Goal: Information Seeking & Learning: Learn about a topic

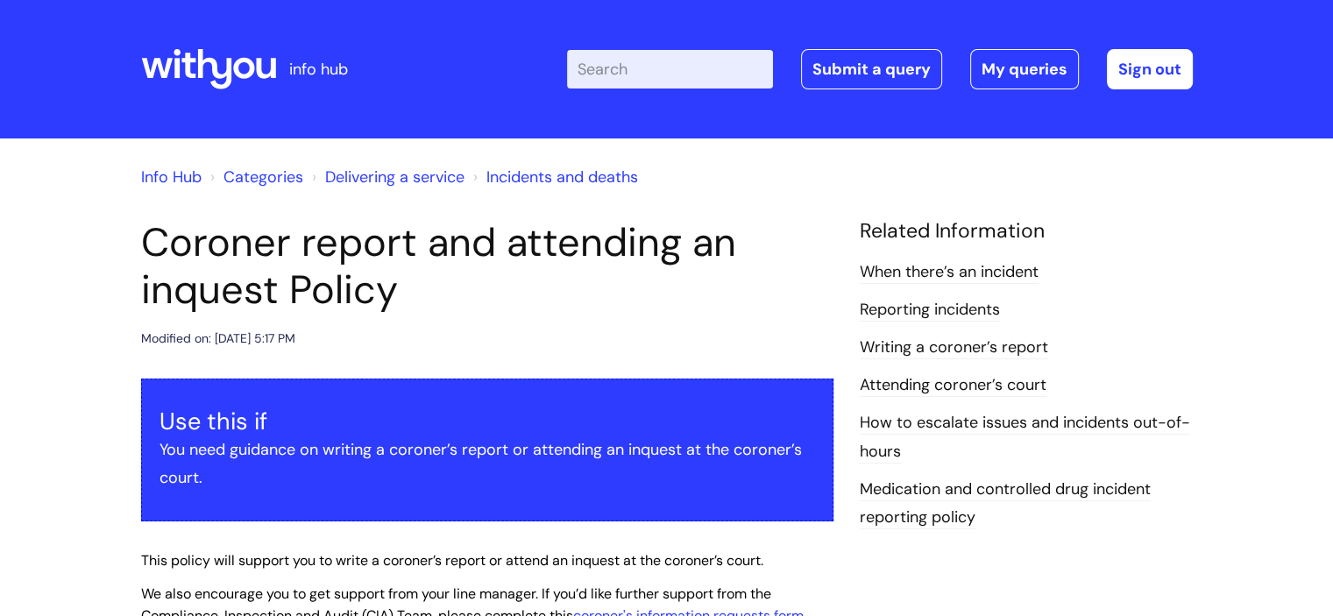
click at [635, 54] on input "Enter your search term here..." at bounding box center [670, 69] width 206 height 39
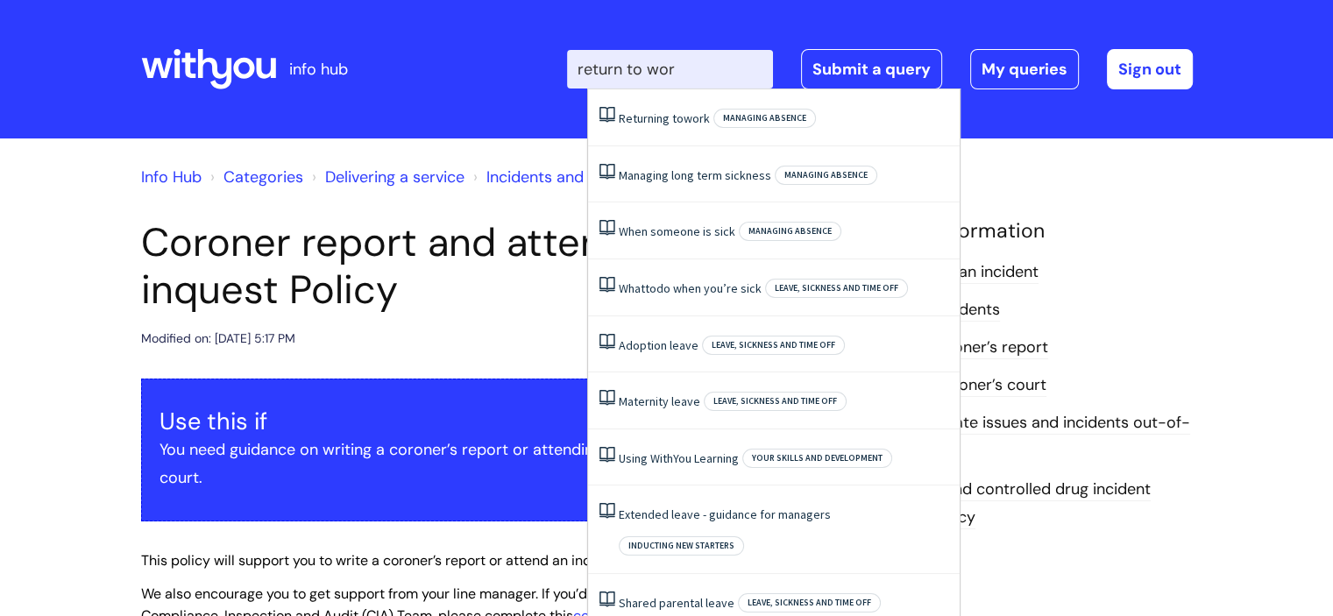
type input "return to work"
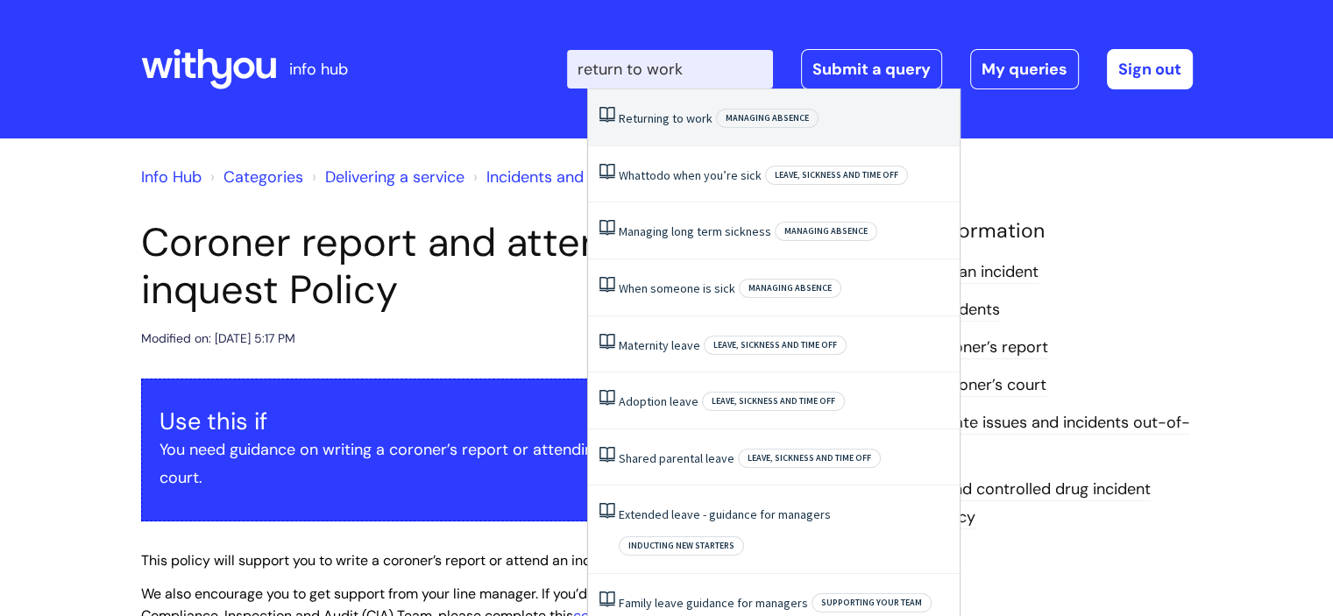
click at [680, 111] on span "to" at bounding box center [677, 118] width 11 height 16
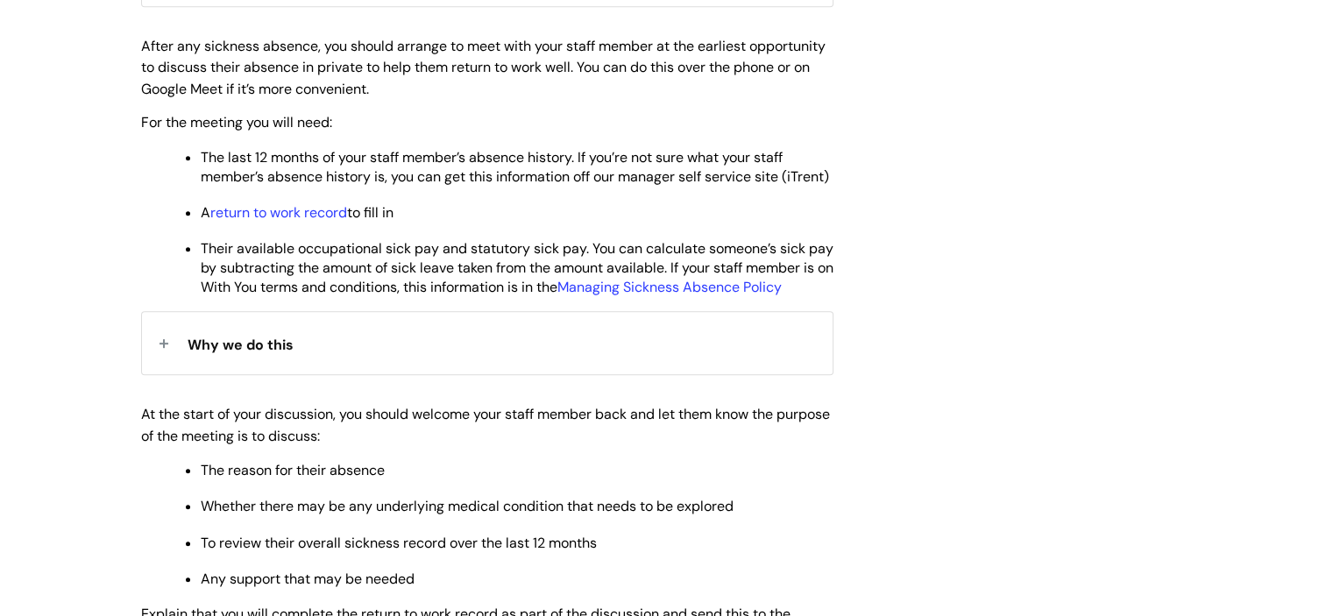
scroll to position [909, 0]
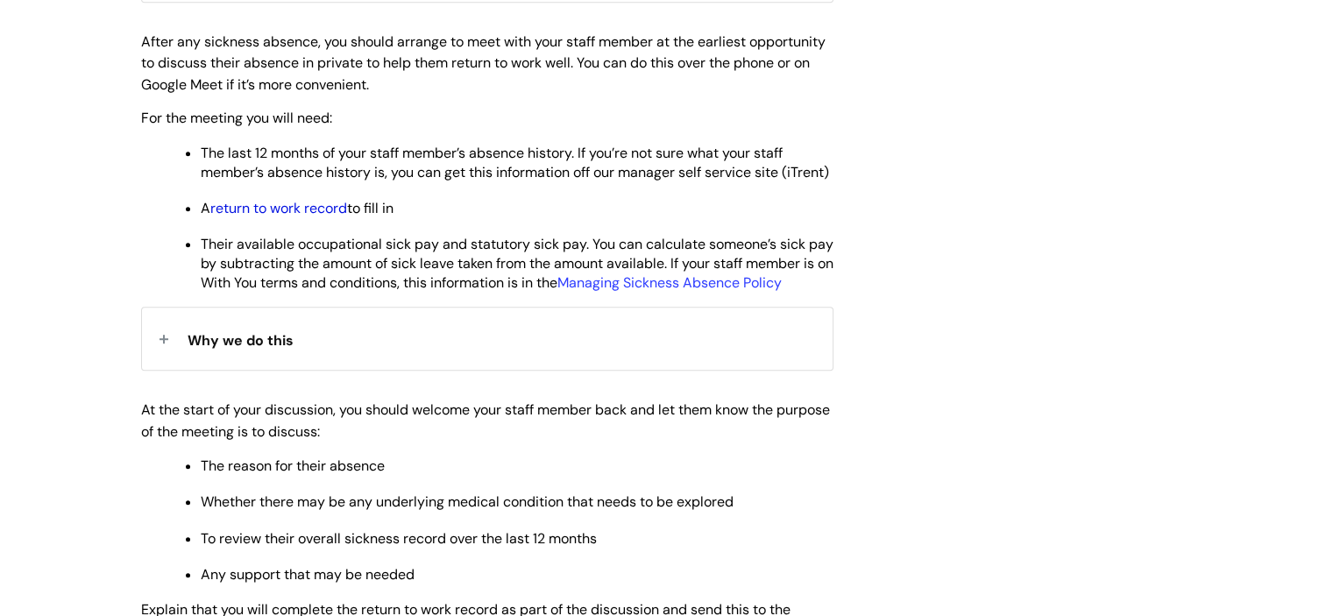
click at [252, 217] on link "return to work record" at bounding box center [278, 208] width 137 height 18
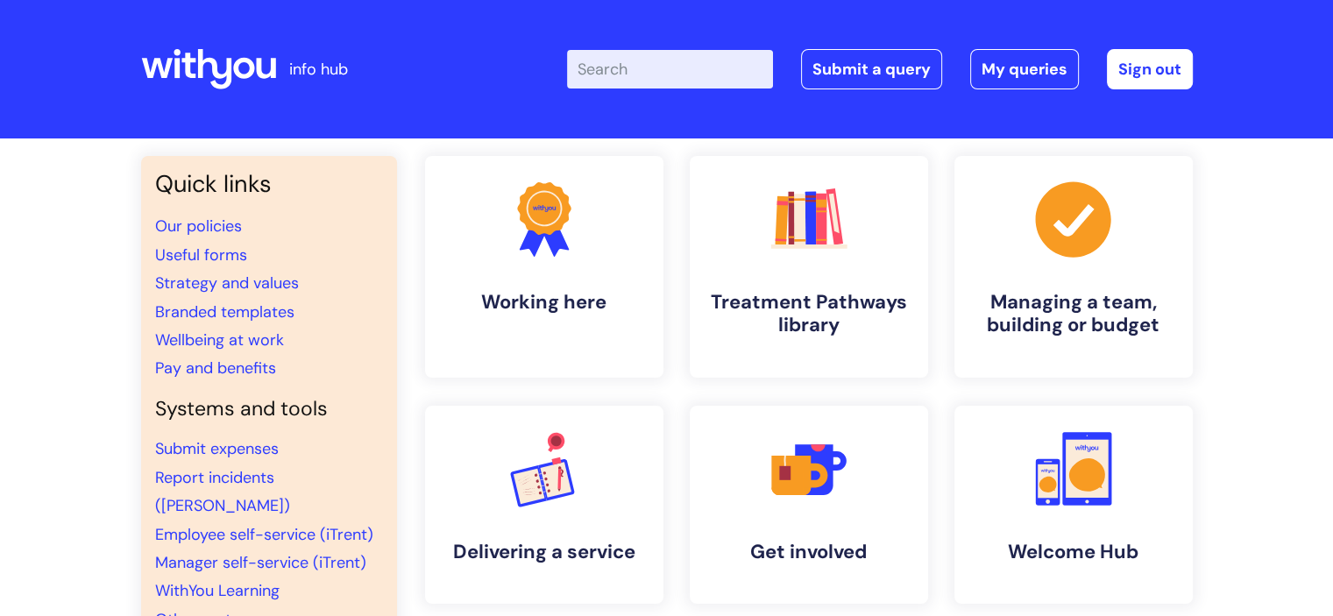
click at [708, 67] on input "Enter your search term here..." at bounding box center [670, 69] width 206 height 39
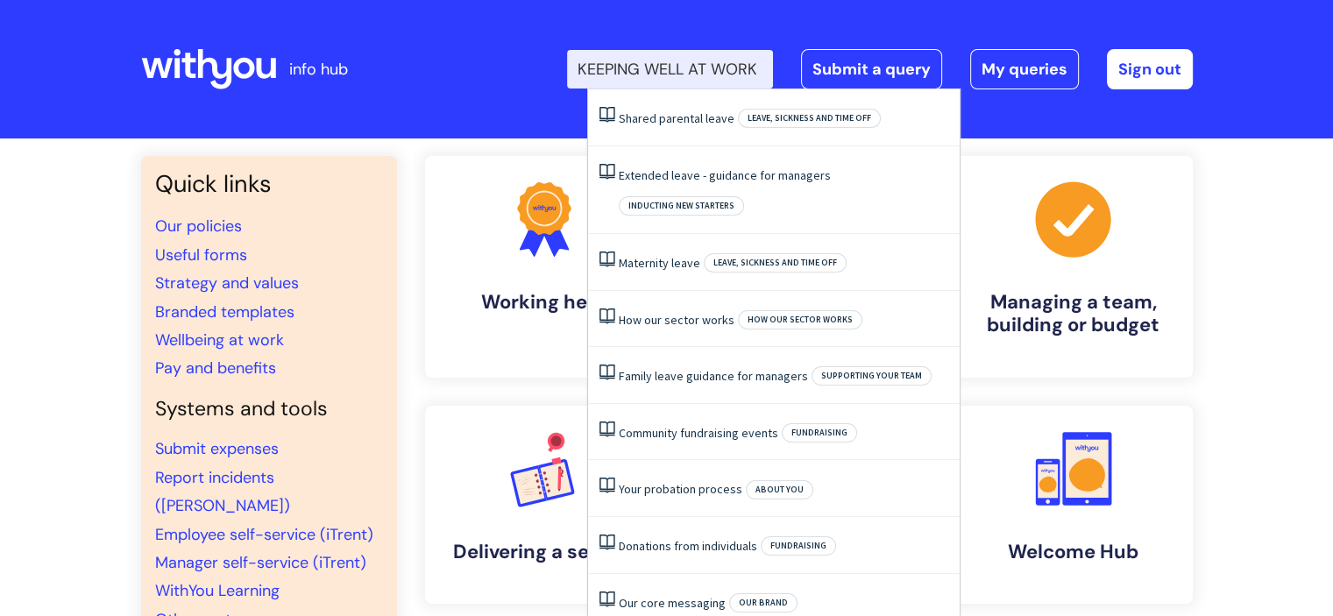
scroll to position [0, 18]
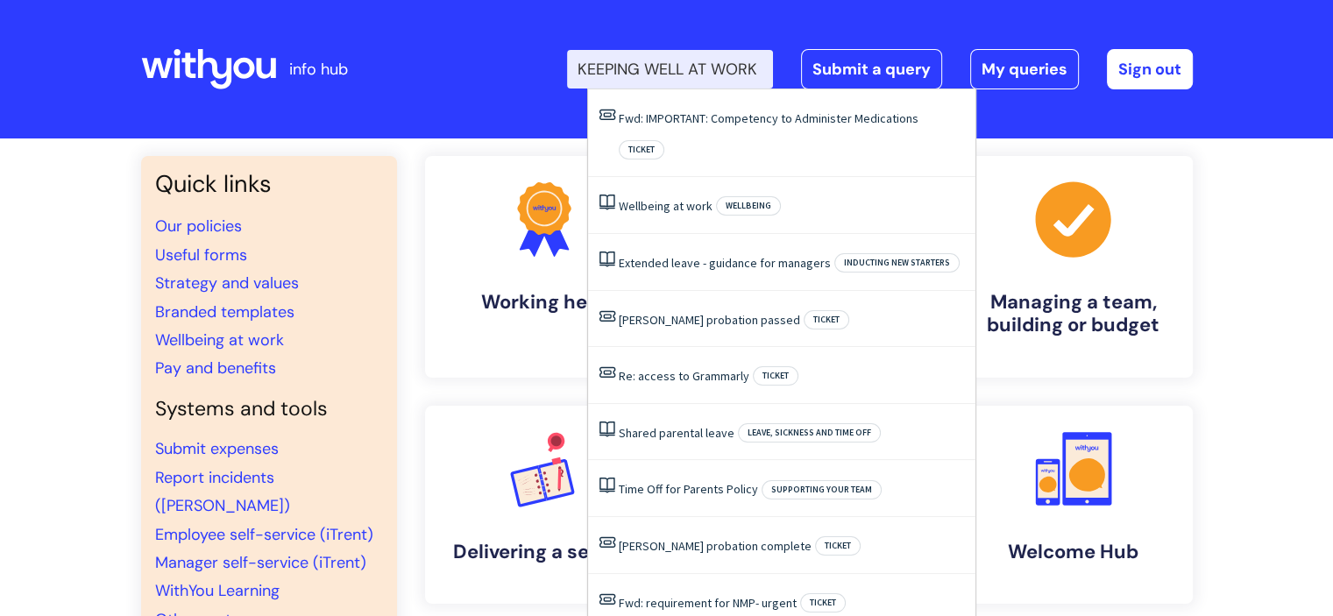
type input "KEEPING WELL AT WORK"
click button "Search" at bounding box center [0, 0] width 0 height 0
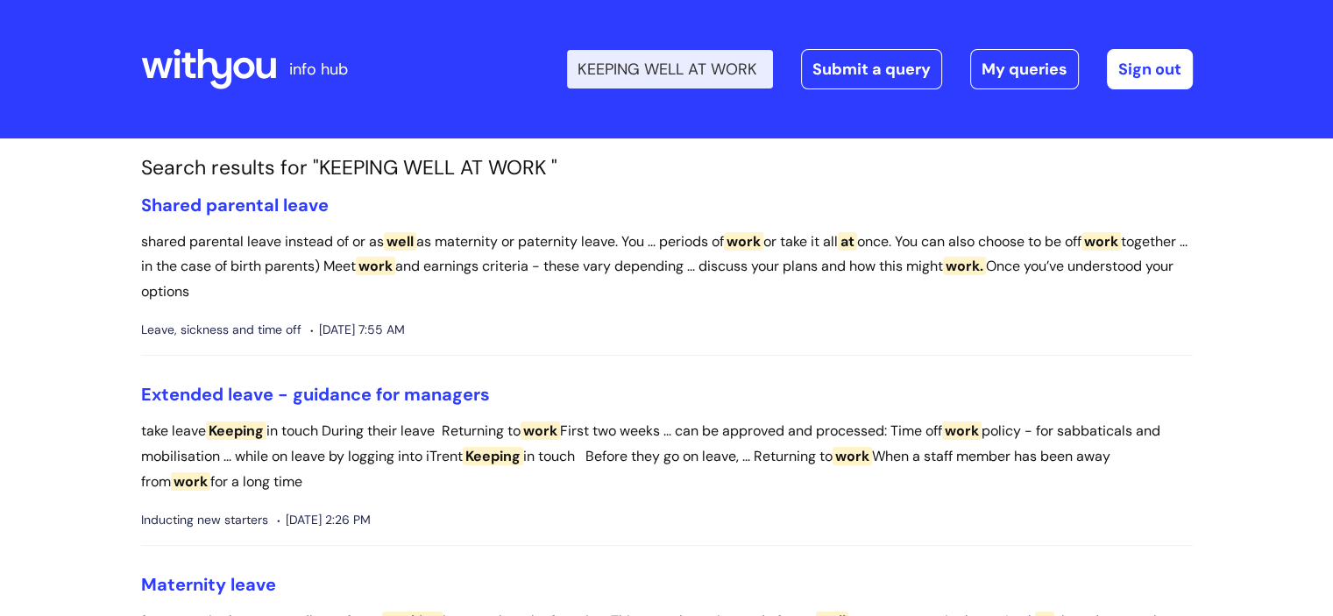
click at [732, 69] on input "KEEPING WELL AT WORK" at bounding box center [670, 69] width 206 height 39
type input "K"
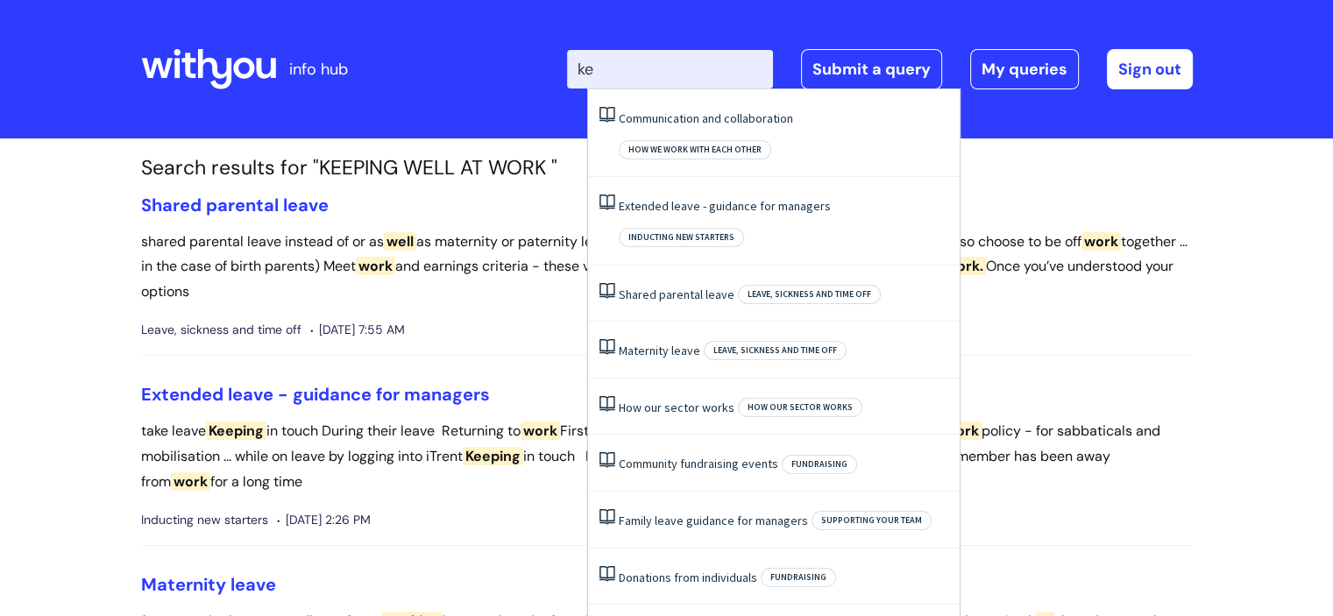
type input "k"
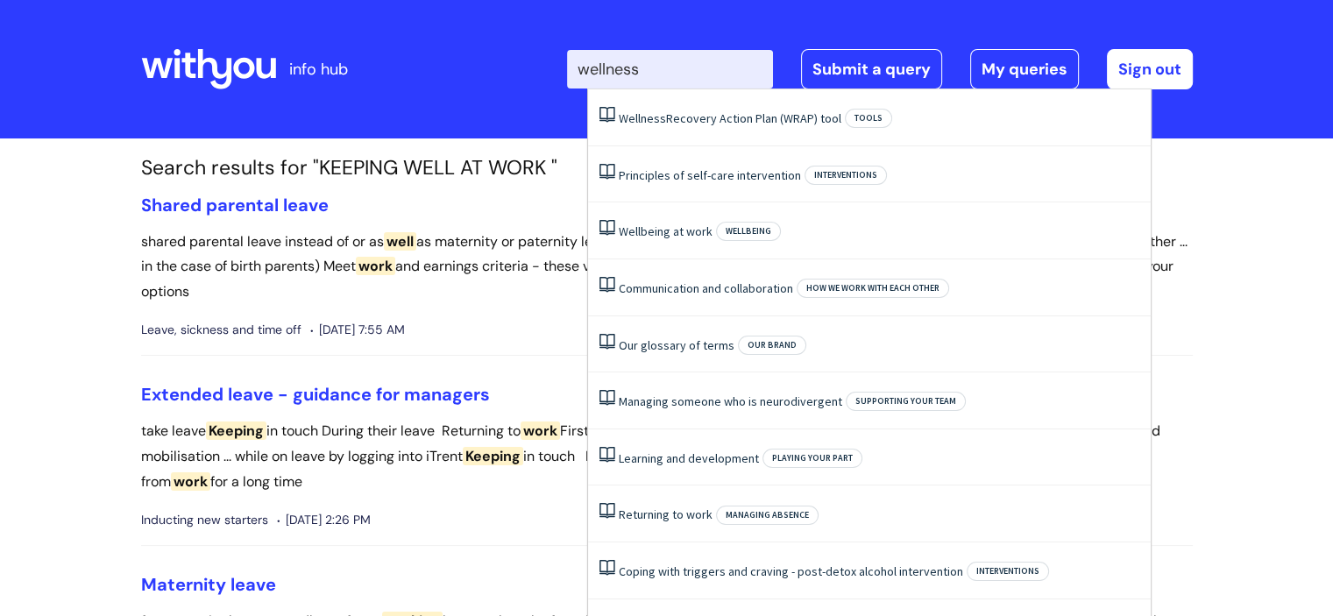
type input "wellness"
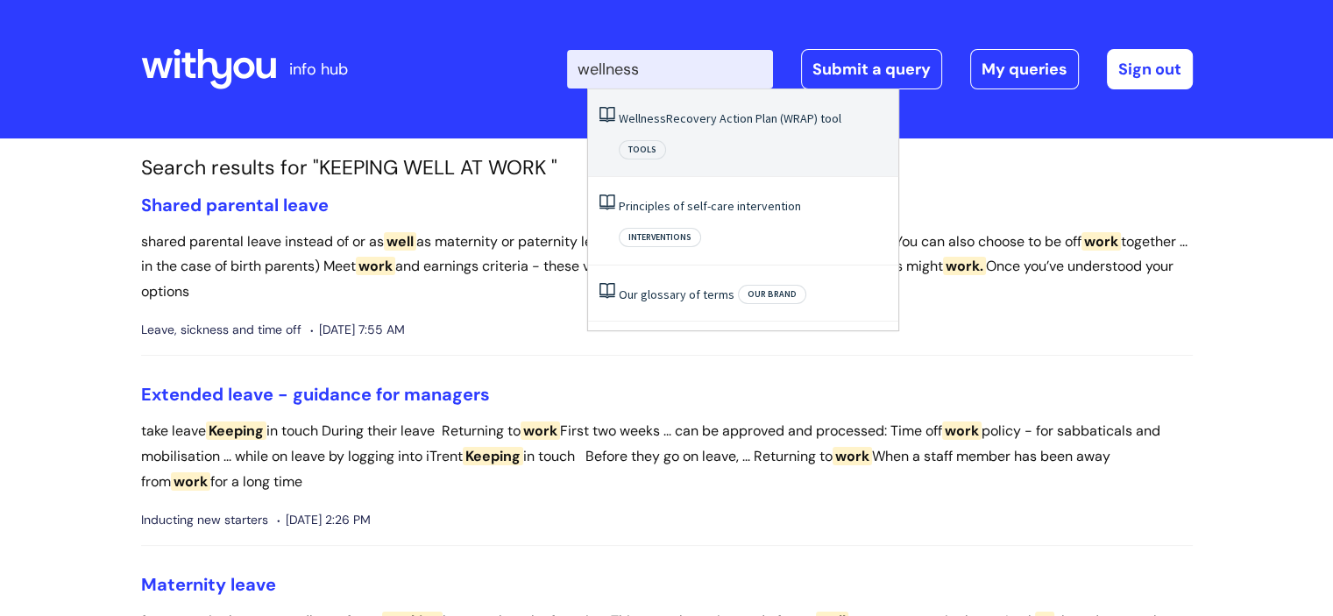
click at [708, 112] on link "Wellness Recovery Action Plan (WRAP) tool" at bounding box center [730, 118] width 223 height 16
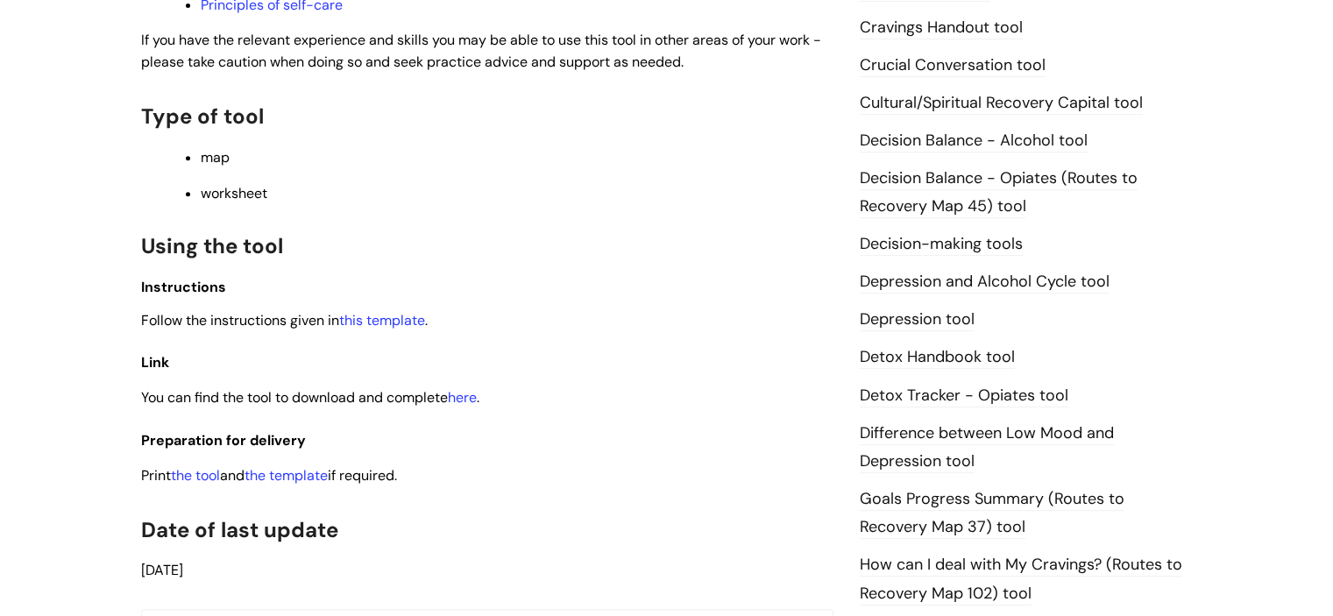
scroll to position [797, 0]
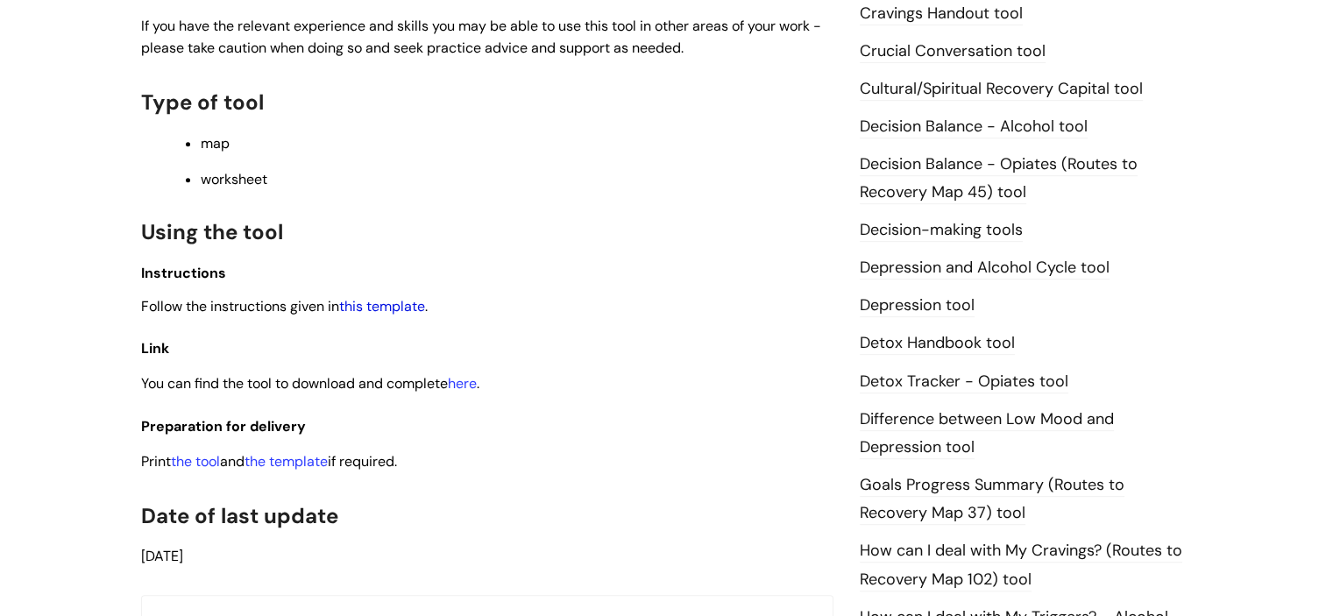
click at [375, 314] on link "this template" at bounding box center [382, 306] width 86 height 18
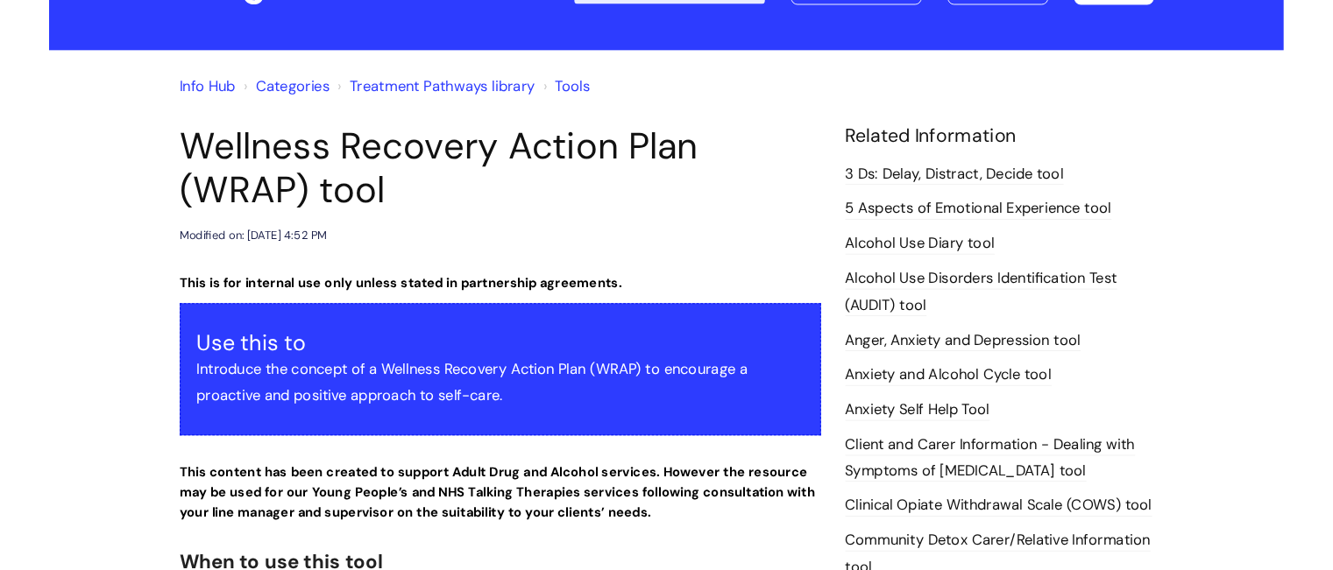
scroll to position [0, 0]
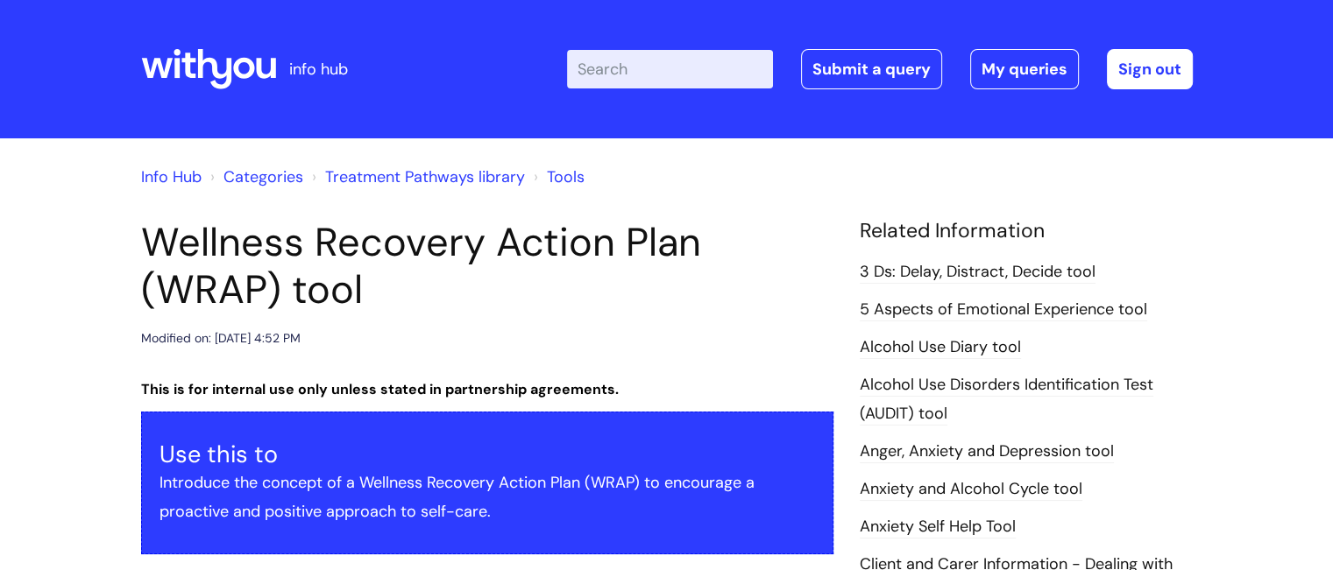
click at [700, 76] on input "Enter your search term here..." at bounding box center [670, 69] width 206 height 39
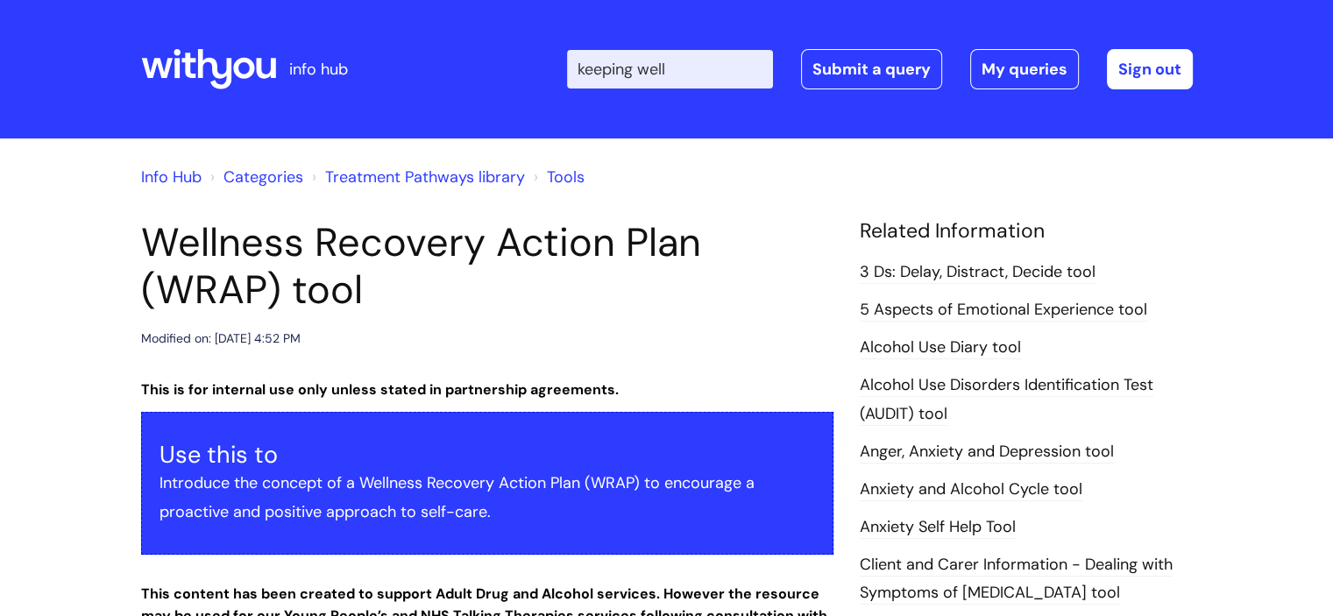
click at [702, 67] on input "keeping well" at bounding box center [670, 69] width 206 height 39
type input "keeping well at work"
click button "Search" at bounding box center [0, 0] width 0 height 0
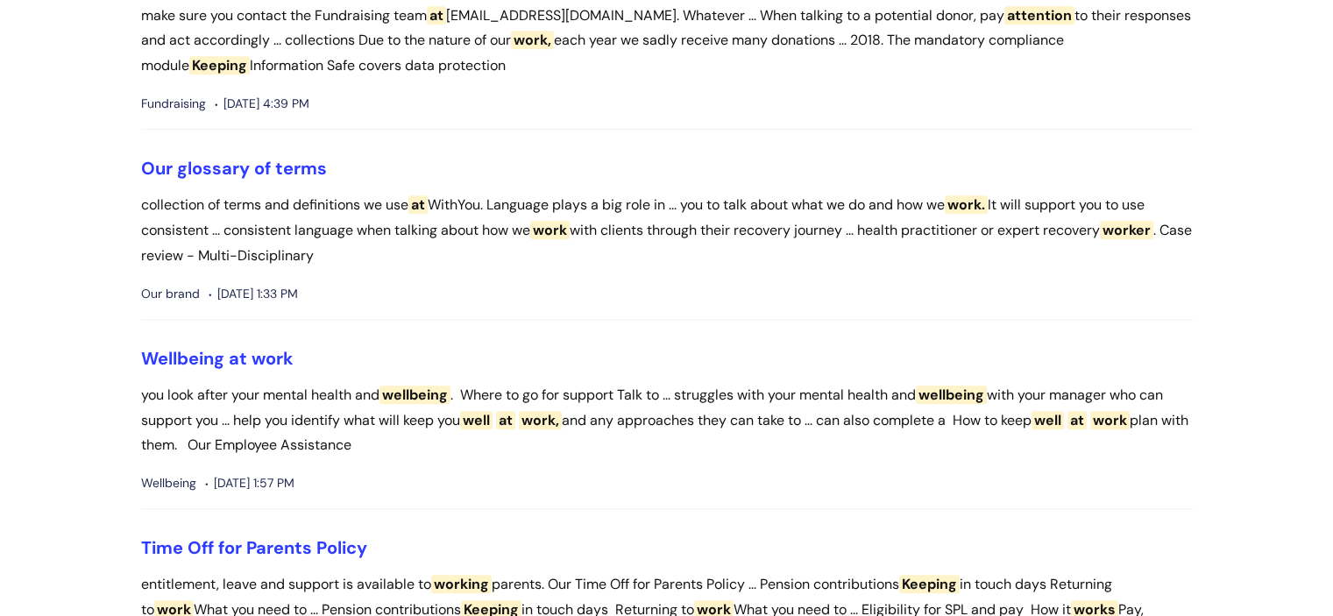
scroll to position [1562, 0]
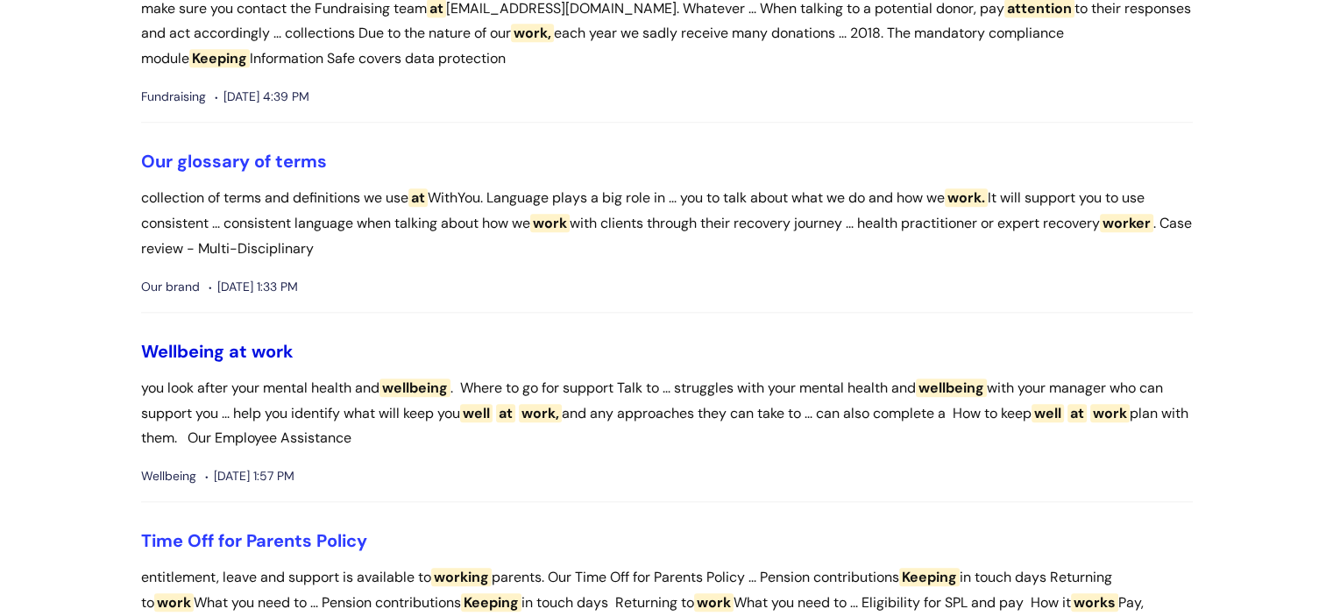
click at [217, 350] on span "Wellbeing" at bounding box center [182, 351] width 83 height 23
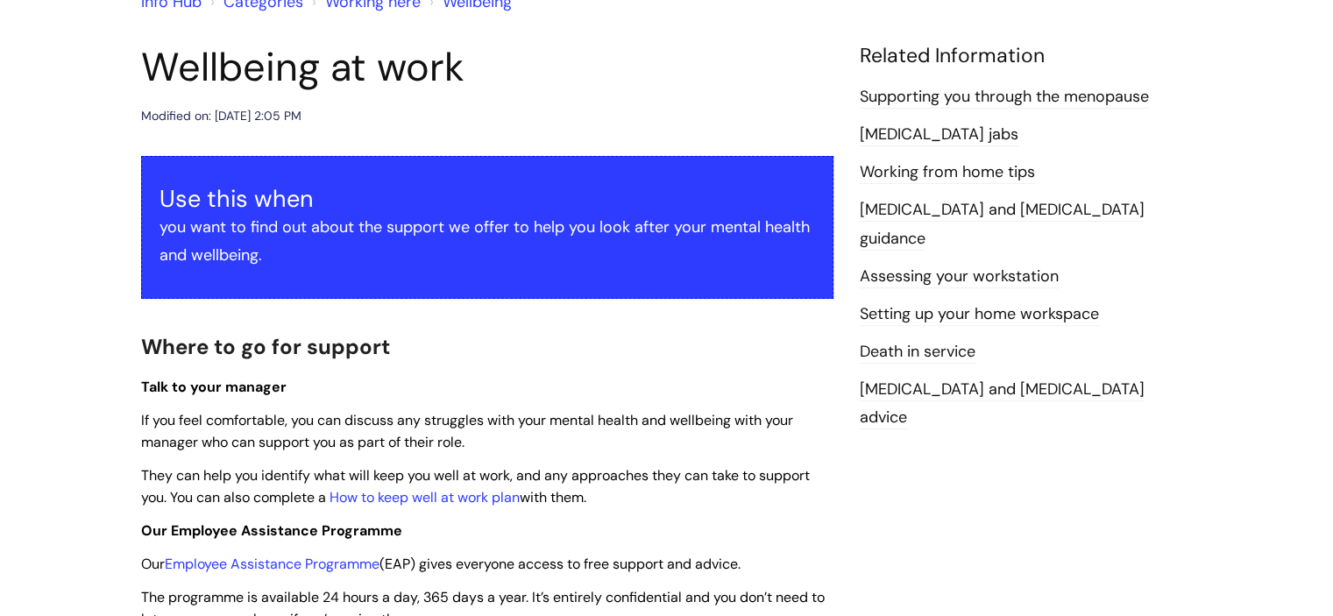
scroll to position [210, 0]
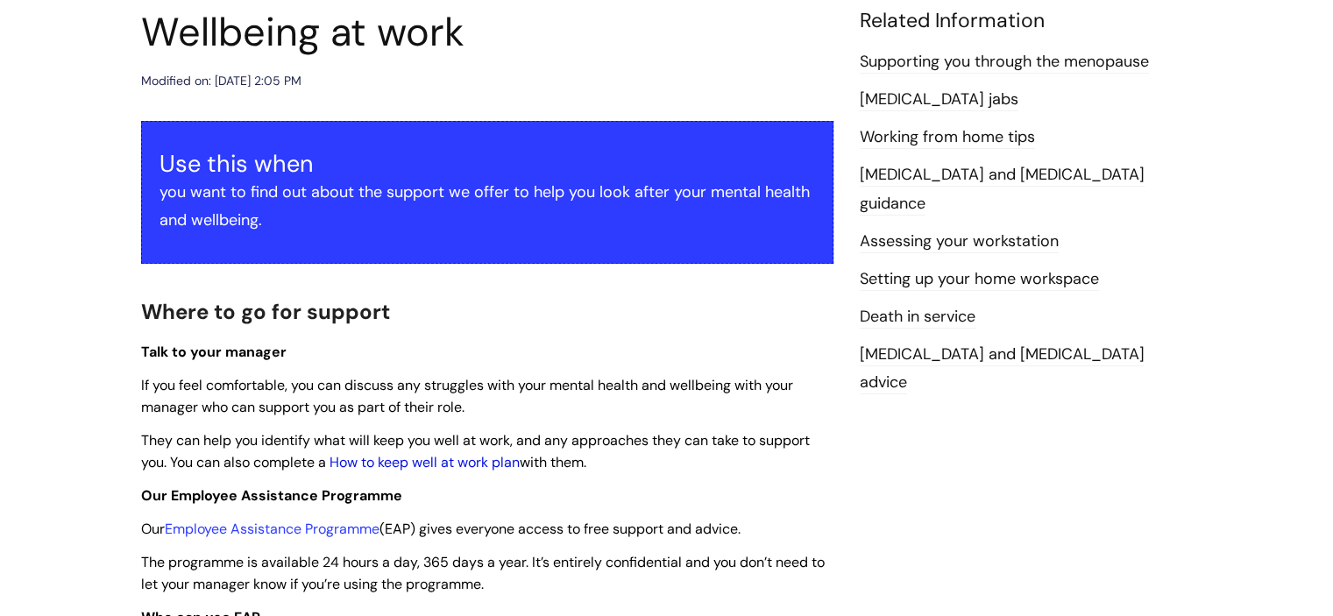
click at [456, 457] on link "How to keep well at work plan" at bounding box center [424, 462] width 190 height 18
